Goal: Task Accomplishment & Management: Manage account settings

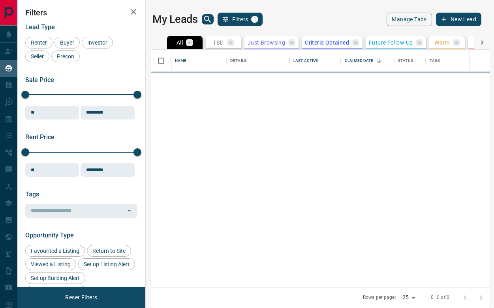
scroll to position [238, 338]
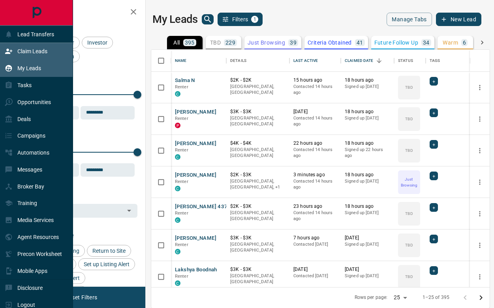
click at [35, 55] on div "Claim Leads" at bounding box center [26, 51] width 43 height 13
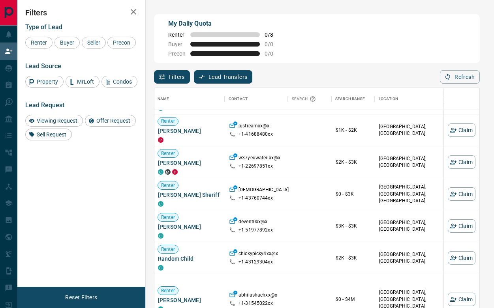
scroll to position [540, 1]
click at [465, 223] on button "Claim" at bounding box center [462, 226] width 28 height 13
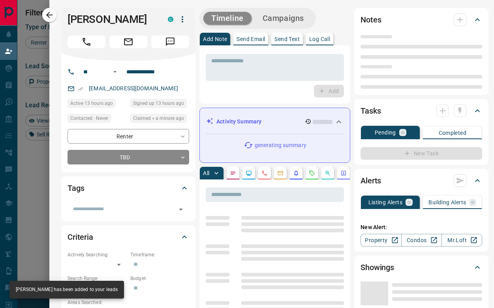
type input "**"
type input "**********"
type input "**"
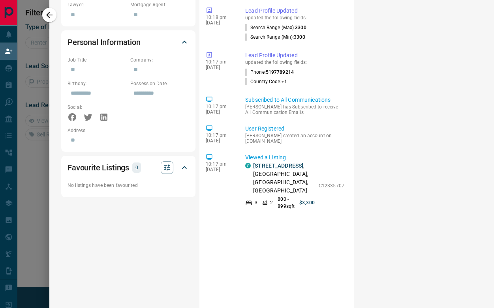
scroll to position [449, 0]
click at [358, 163] on div "Notes No notes available Tasks Pending 0 Completed No pending tasks New Task Al…" at bounding box center [425, 4] width 134 height 802
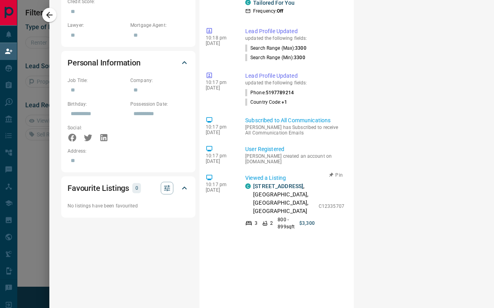
scroll to position [423, 0]
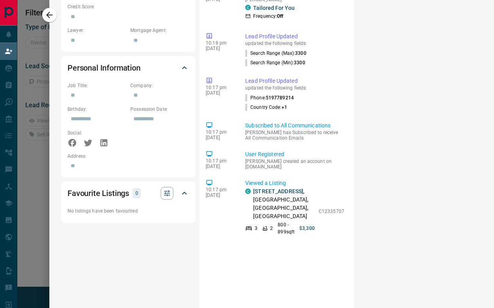
click at [358, 184] on div "Notes No notes available Tasks Pending 0 Completed No pending tasks New Task Al…" at bounding box center [425, 29] width 134 height 802
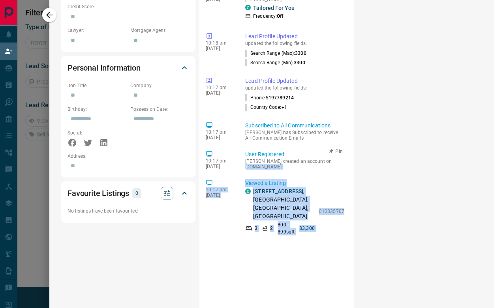
drag, startPoint x: 326, startPoint y: 217, endPoint x: 248, endPoint y: 164, distance: 93.6
click at [248, 164] on div "11:50 am [DATE] Lead Claimed [PERSON_NAME] claimed [PERSON_NAME] from the lead …" at bounding box center [277, 186] width 142 height 474
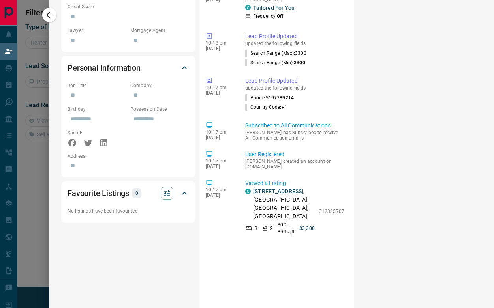
click at [358, 199] on div "Notes No notes available Tasks Pending 0 Completed No pending tasks New Task Al…" at bounding box center [425, 29] width 134 height 802
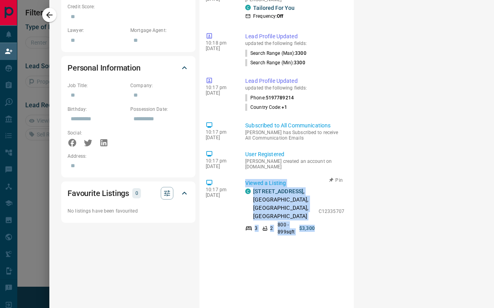
drag, startPoint x: 334, startPoint y: 239, endPoint x: 242, endPoint y: 173, distance: 113.7
click at [242, 173] on div "11:50 am [DATE] Lead Claimed [PERSON_NAME] claimed [PERSON_NAME] from the lead …" at bounding box center [277, 186] width 142 height 474
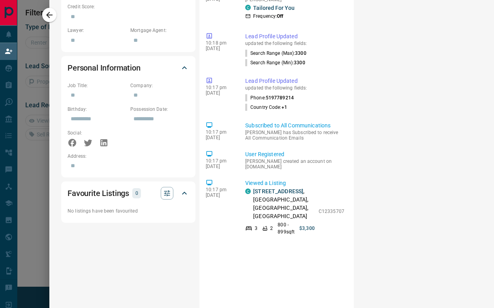
click at [360, 225] on div "Notes No notes available Tasks Pending 0 Completed No pending tasks New Task Al…" at bounding box center [425, 29] width 134 height 802
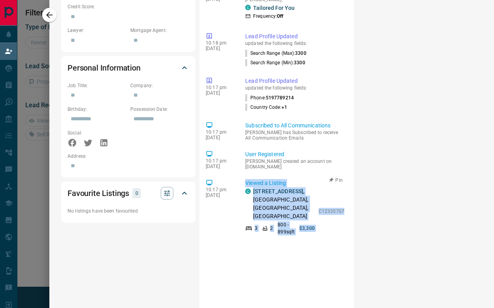
drag, startPoint x: 329, startPoint y: 224, endPoint x: 248, endPoint y: 171, distance: 97.3
click at [248, 177] on div "10:17 pm [DATE] Viewed a Listing C [STREET_ADDRESS] 3 2 800 - 899 sqft $3,300 C…" at bounding box center [277, 207] width 142 height 61
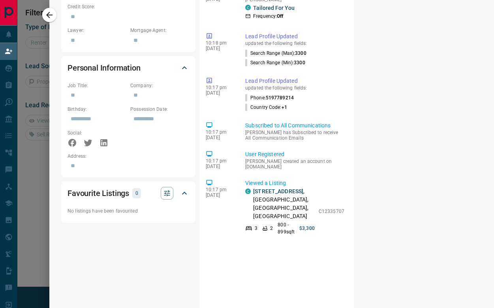
click at [376, 226] on div "Notes No notes available Tasks Pending 0 Completed No pending tasks New Task Al…" at bounding box center [425, 29] width 134 height 802
click at [360, 212] on div "Notes No notes available Tasks Pending 0 Completed No pending tasks New Task Al…" at bounding box center [425, 29] width 134 height 802
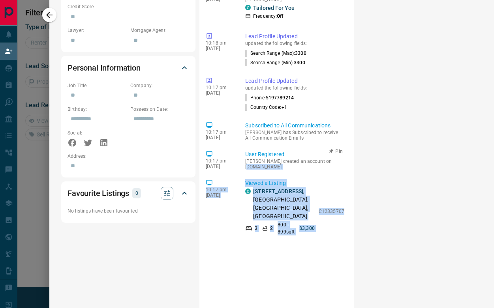
drag, startPoint x: 338, startPoint y: 226, endPoint x: 256, endPoint y: 163, distance: 102.9
click at [256, 163] on div "11:50 am [DATE] Lead Claimed [PERSON_NAME] claimed [PERSON_NAME] from the lead …" at bounding box center [277, 186] width 142 height 474
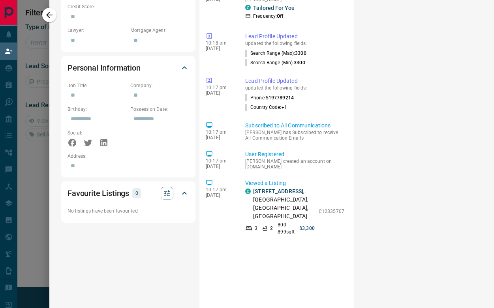
click at [353, 213] on div "Timeline Campaigns Add Note Send Email Send Text Log Call * ​ Add Activity Summ…" at bounding box center [345, 29] width 293 height 802
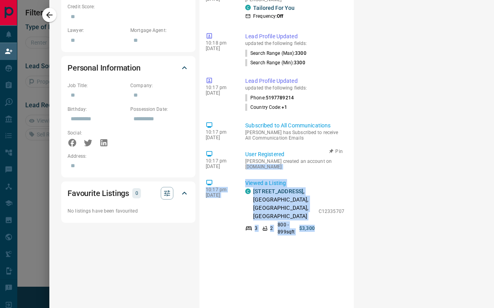
drag, startPoint x: 323, startPoint y: 226, endPoint x: 245, endPoint y: 162, distance: 100.8
click at [245, 162] on div "11:50 am [DATE] Lead Claimed [PERSON_NAME] claimed [PERSON_NAME] from the lead …" at bounding box center [277, 186] width 142 height 474
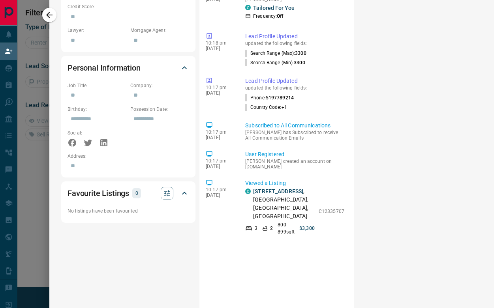
click at [365, 235] on div "Notes No notes available Tasks Pending 0 Completed No pending tasks New Task Al…" at bounding box center [425, 29] width 134 height 802
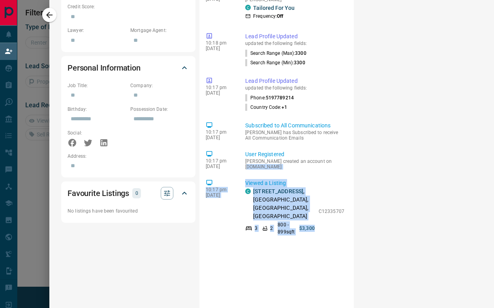
drag, startPoint x: 331, startPoint y: 231, endPoint x: 256, endPoint y: 167, distance: 99.5
click at [256, 167] on div "11:50 am [DATE] Lead Claimed [PERSON_NAME] claimed [PERSON_NAME] from the lead …" at bounding box center [277, 186] width 142 height 474
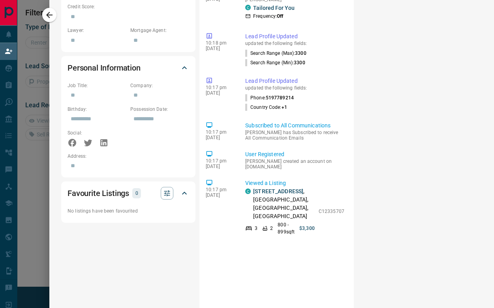
click at [378, 226] on div "Notes No notes available Tasks Pending 0 Completed No pending tasks New Task Al…" at bounding box center [425, 29] width 134 height 802
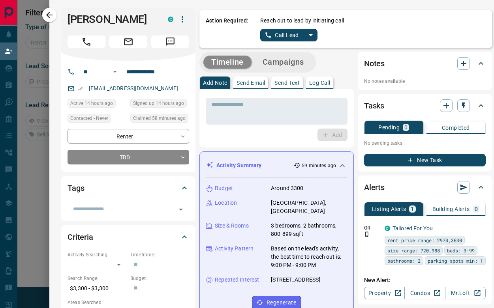
scroll to position [0, 0]
click at [314, 35] on icon "split button" at bounding box center [310, 34] width 9 height 9
click at [292, 60] on li "Log Manual Call" at bounding box center [289, 62] width 48 height 12
click at [277, 38] on button "Log Manual Call" at bounding box center [286, 35] width 52 height 13
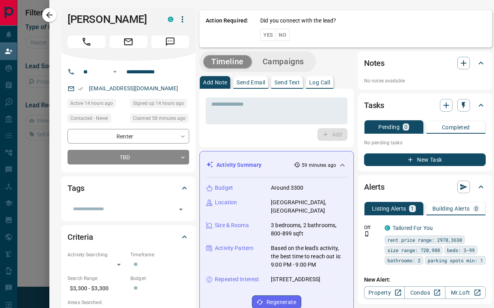
click at [282, 39] on button "No" at bounding box center [283, 35] width 14 height 12
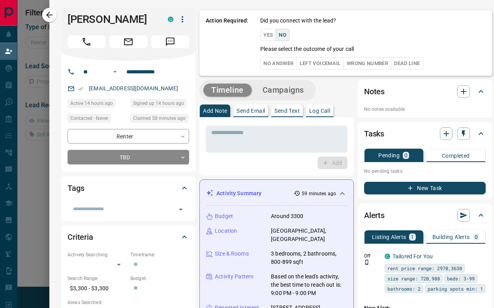
click at [269, 38] on button "Yes" at bounding box center [268, 35] width 16 height 12
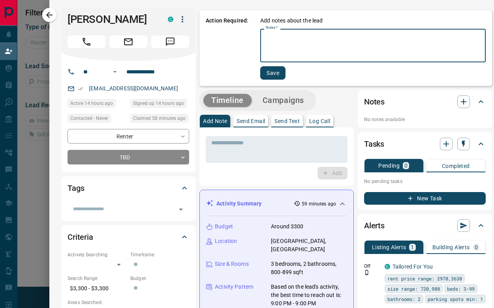
click at [307, 57] on textarea "Notes   *" at bounding box center [373, 45] width 214 height 27
type textarea "**********"
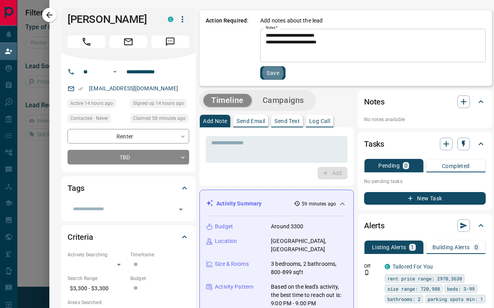
click at [272, 73] on button "Save" at bounding box center [272, 72] width 25 height 13
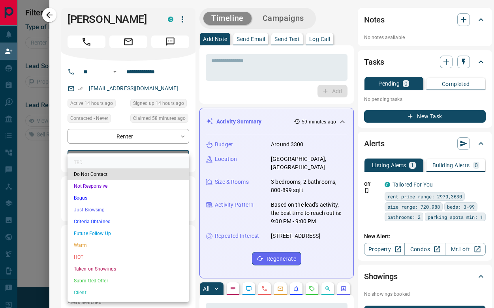
click at [183, 157] on body "**********" at bounding box center [247, 136] width 494 height 272
click at [96, 208] on li "Just Browsing" at bounding box center [129, 210] width 122 height 12
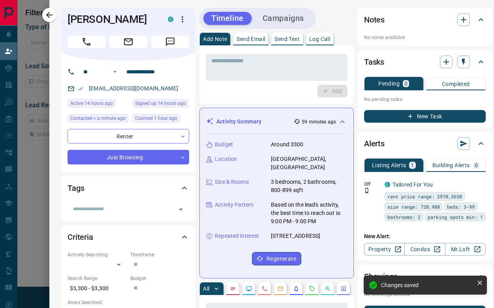
type input "*"
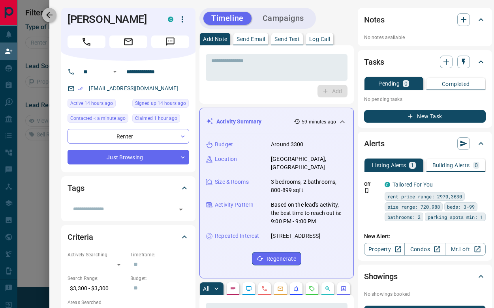
click at [52, 15] on icon "button" at bounding box center [49, 15] width 6 height 6
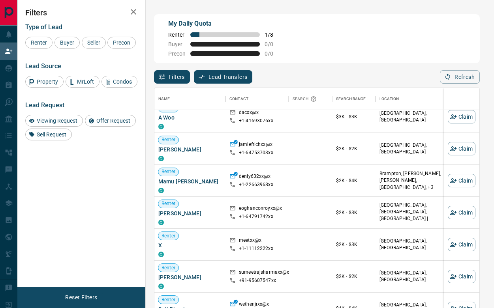
scroll to position [329, 0]
click at [466, 149] on button "Claim" at bounding box center [462, 149] width 28 height 13
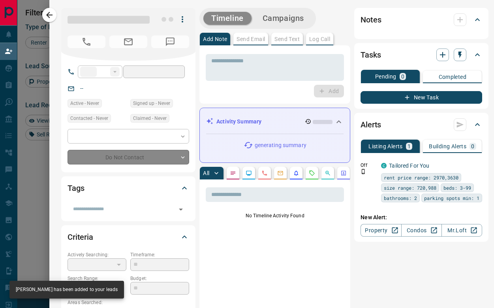
type input "**"
type input "**********"
type input "**"
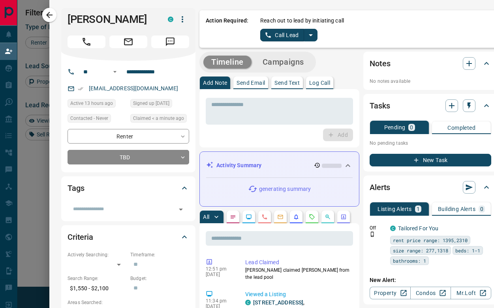
scroll to position [0, 0]
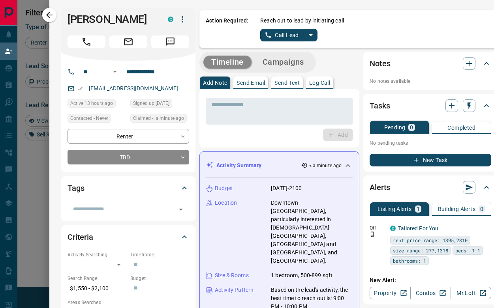
click at [312, 34] on icon "split button" at bounding box center [310, 34] width 9 height 9
click at [281, 63] on li "Log Manual Call" at bounding box center [289, 62] width 48 height 12
click at [276, 39] on button "Log Manual Call" at bounding box center [286, 35] width 52 height 13
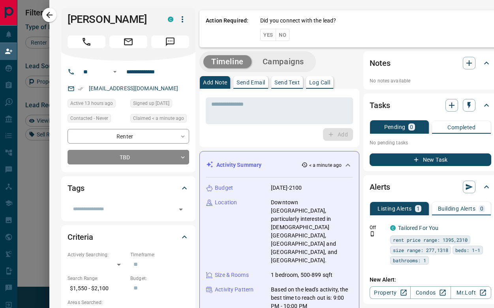
click at [280, 38] on button "No" at bounding box center [283, 35] width 14 height 12
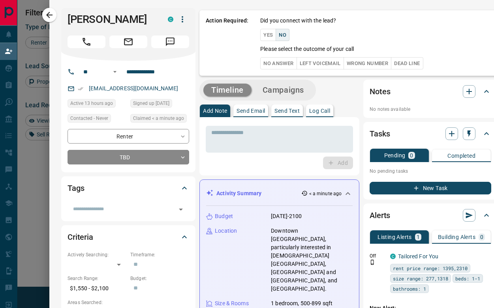
click at [280, 61] on button "No Answer" at bounding box center [278, 63] width 36 height 12
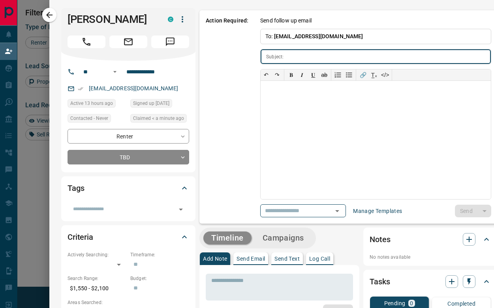
type input "**********"
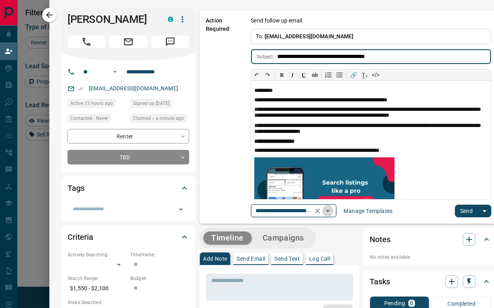
click at [324, 208] on icon "Open" at bounding box center [327, 211] width 9 height 9
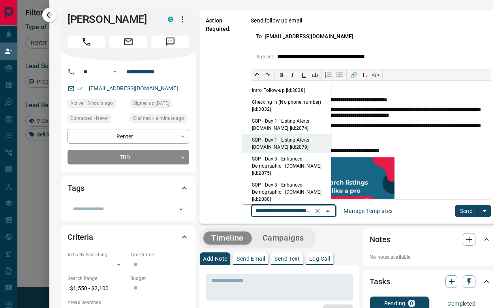
click at [285, 123] on li "SOP - Day 1 | Listing Alerts | [DOMAIN_NAME] [id:2074]" at bounding box center [287, 124] width 89 height 19
type input "**********"
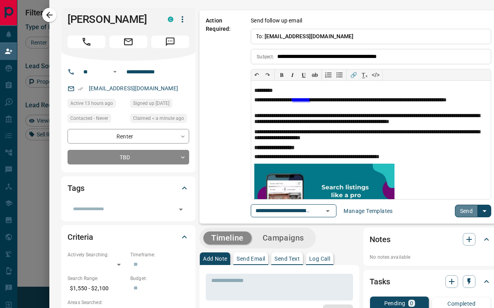
click at [457, 206] on button "Send" at bounding box center [466, 211] width 23 height 13
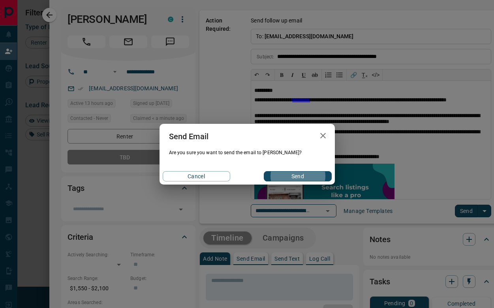
click at [297, 176] on button "Send" at bounding box center [298, 176] width 68 height 10
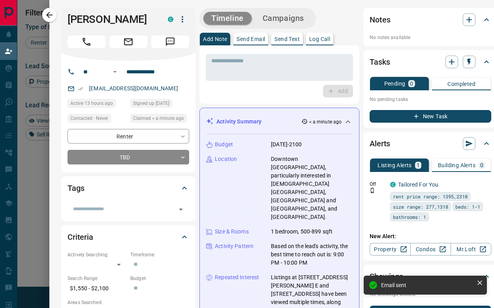
click at [286, 19] on button "Campaigns" at bounding box center [283, 18] width 57 height 13
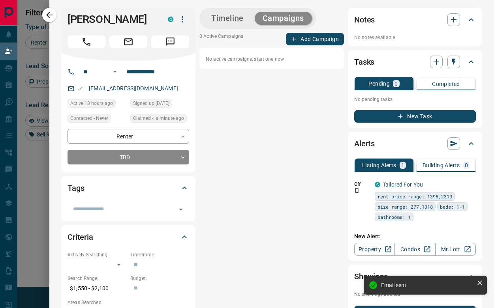
click at [325, 34] on button "Add Campaign" at bounding box center [315, 39] width 58 height 13
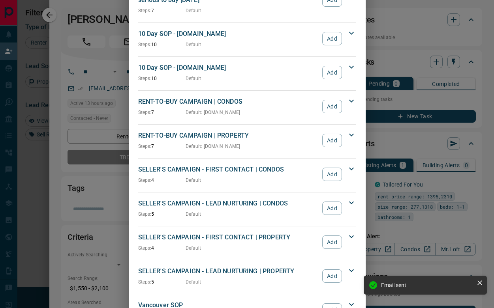
scroll to position [538, 0]
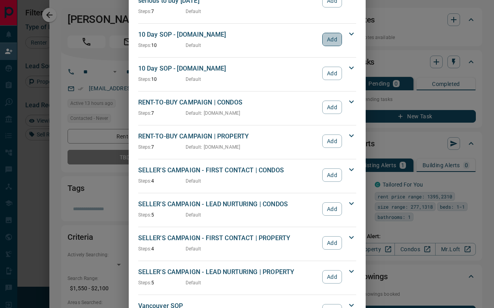
click at [331, 36] on button "Add" at bounding box center [331, 39] width 19 height 13
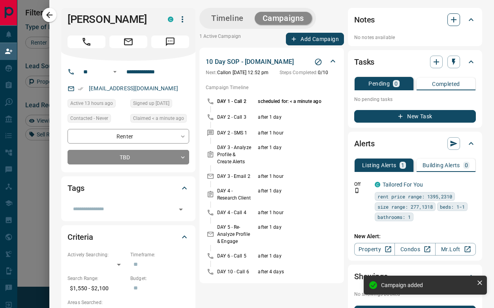
click at [454, 16] on icon "button" at bounding box center [453, 19] width 9 height 9
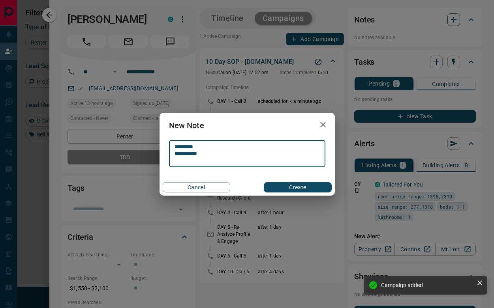
type textarea "**********"
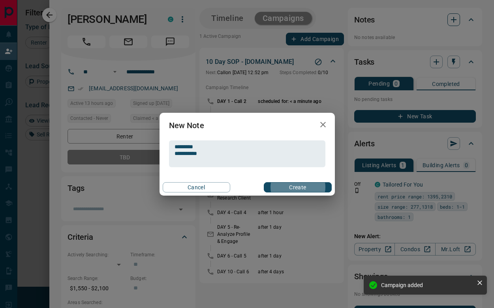
click at [297, 187] on button "Create" at bounding box center [298, 187] width 68 height 10
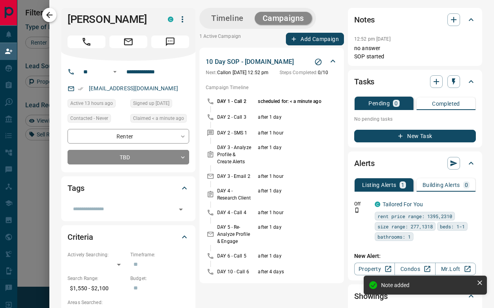
click at [51, 17] on icon "button" at bounding box center [49, 14] width 9 height 9
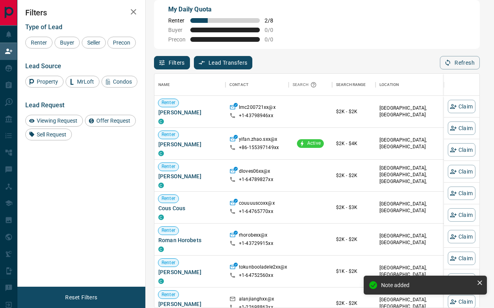
scroll to position [234, 325]
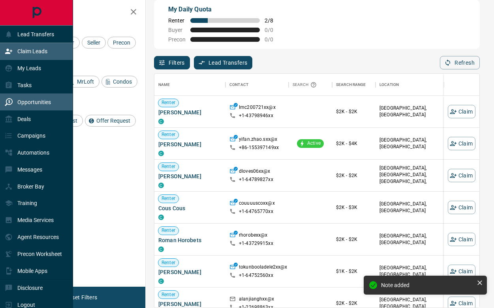
click at [38, 96] on div "Opportunities" at bounding box center [28, 102] width 46 height 13
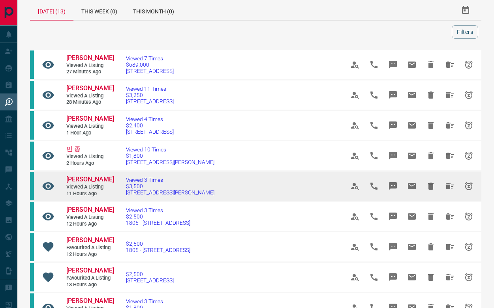
scroll to position [10, 0]
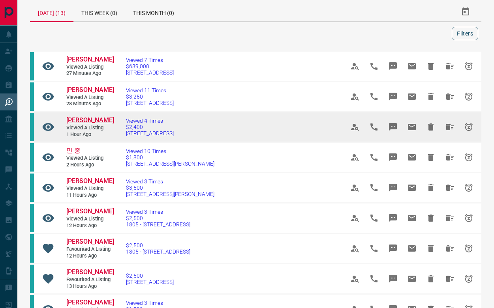
click at [100, 118] on span "[PERSON_NAME]" at bounding box center [90, 121] width 48 height 8
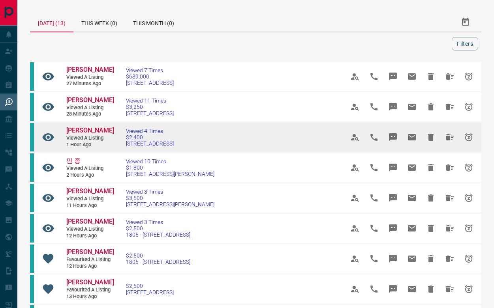
scroll to position [0, 0]
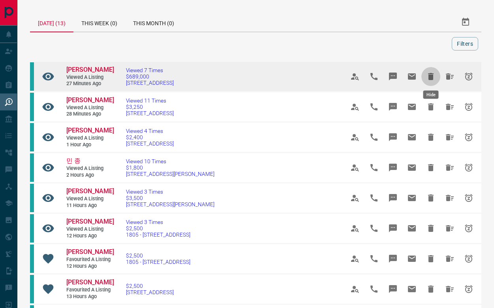
click at [430, 77] on icon "Hide" at bounding box center [431, 76] width 6 height 7
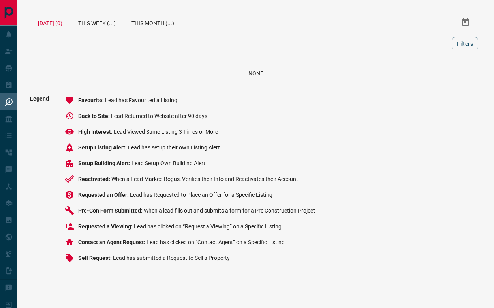
click at [415, 65] on div "None" at bounding box center [255, 73] width 451 height 25
